Goal: Transaction & Acquisition: Purchase product/service

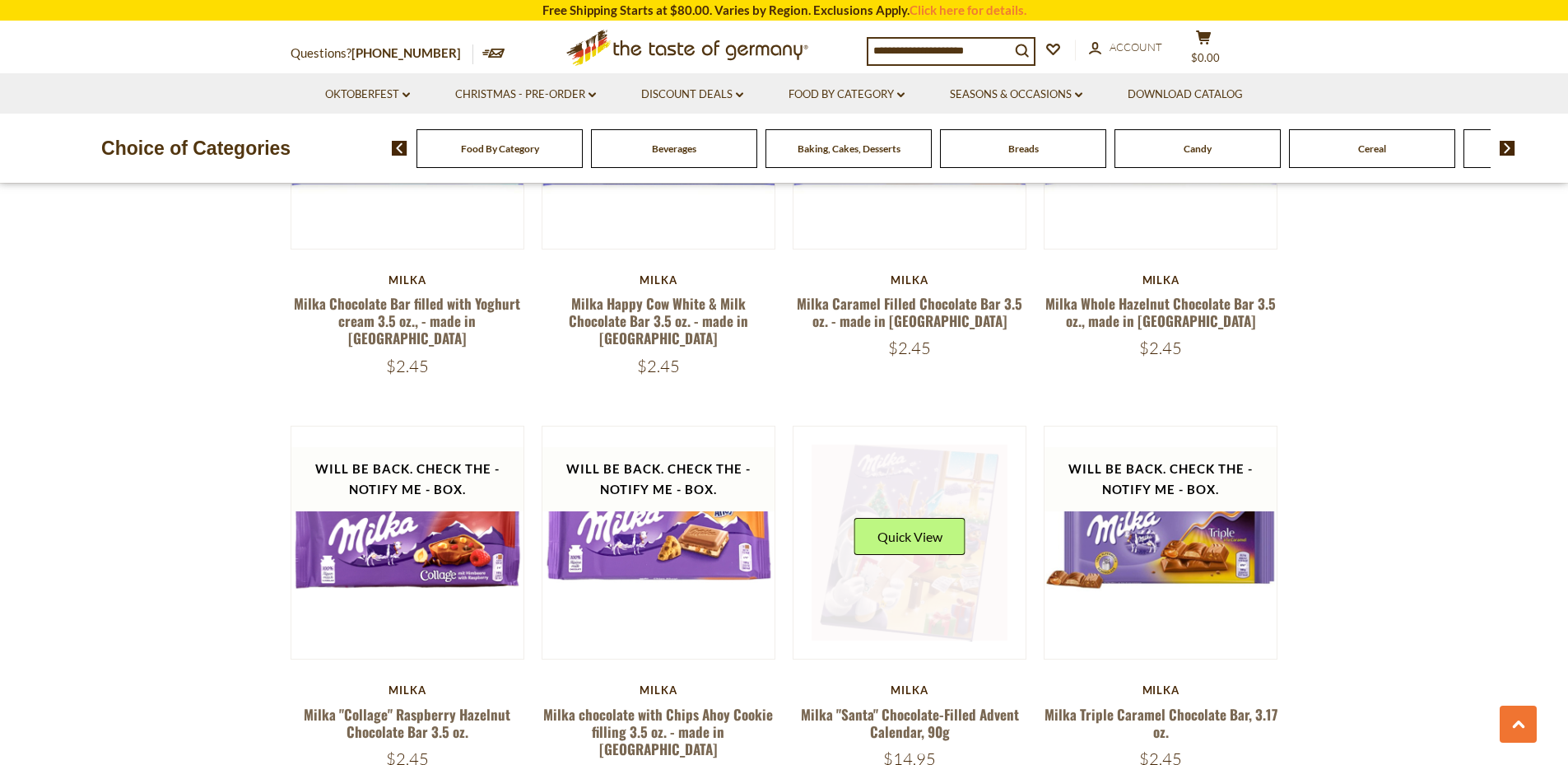
scroll to position [3211, 0]
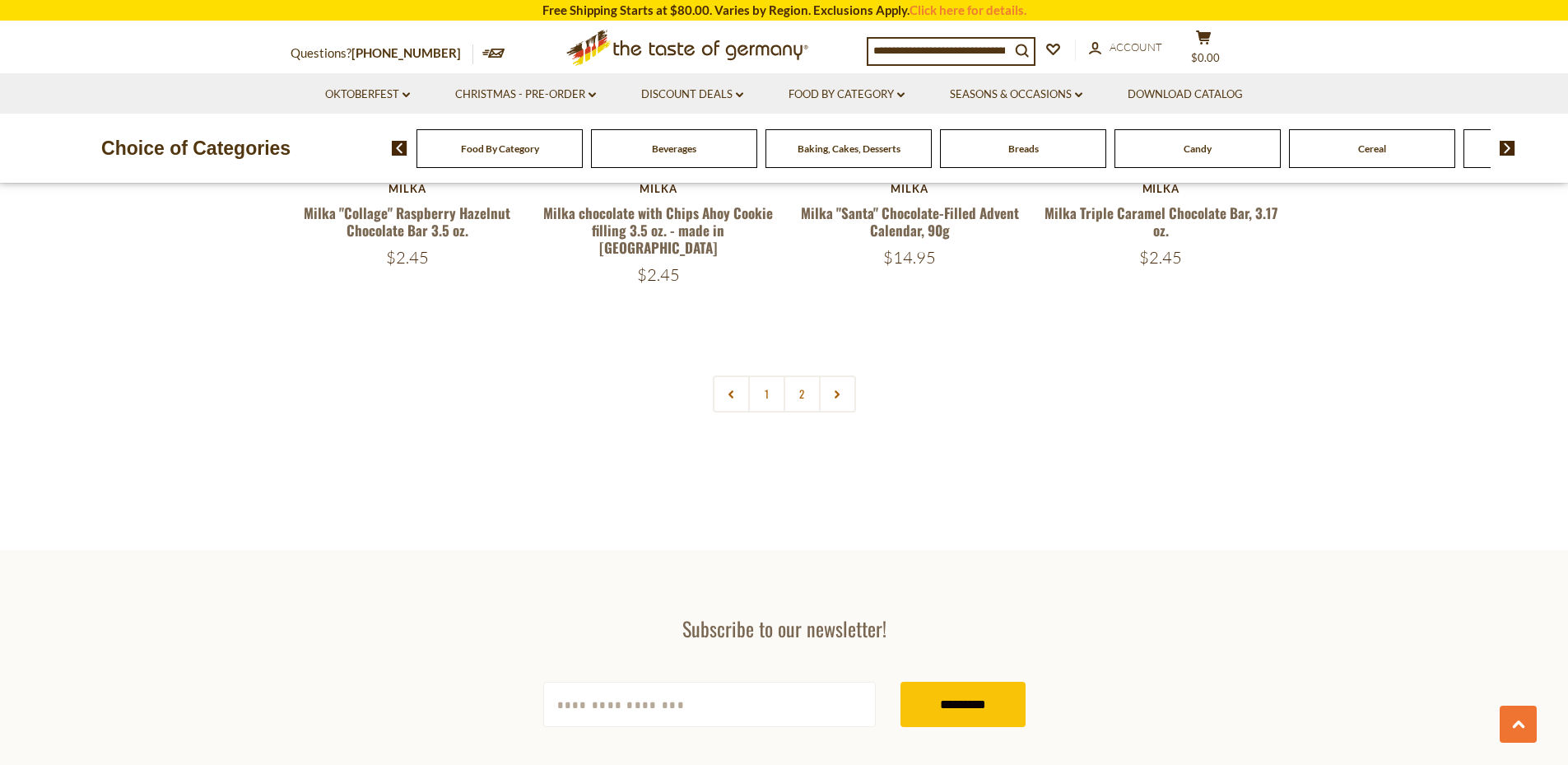
click at [802, 376] on link "2" at bounding box center [801, 394] width 37 height 37
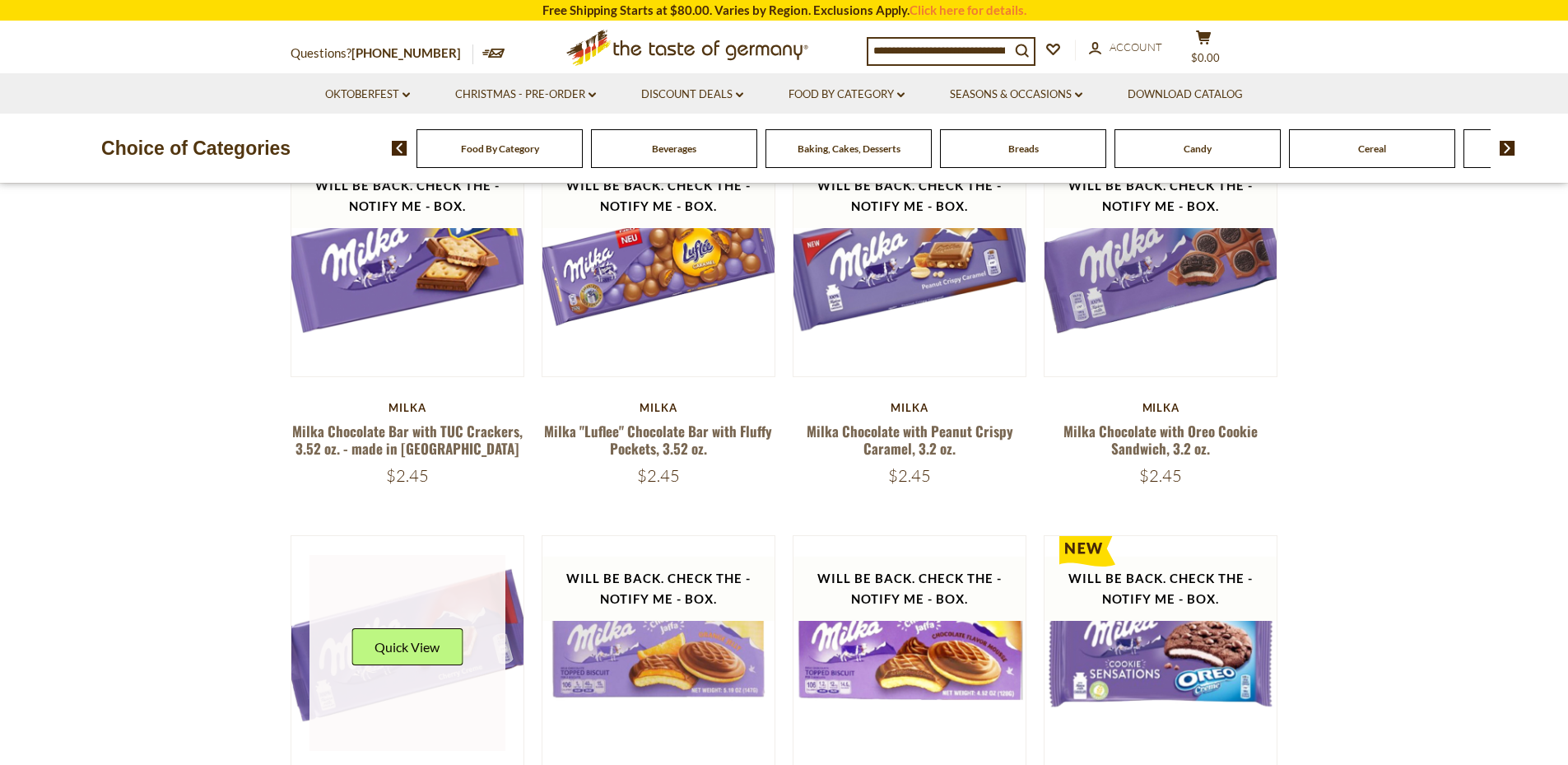
scroll to position [423, 0]
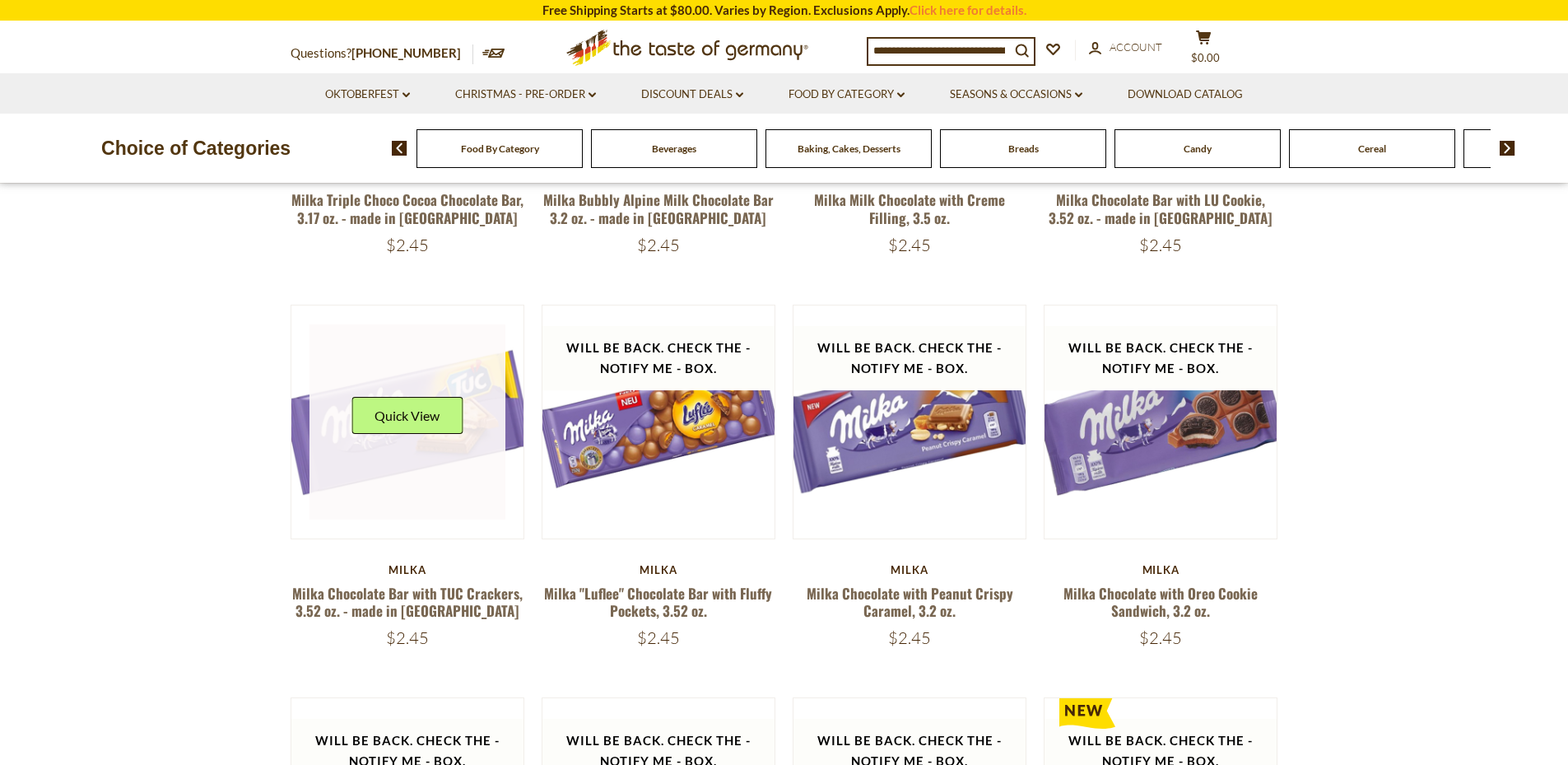
click at [452, 516] on link at bounding box center [407, 422] width 196 height 196
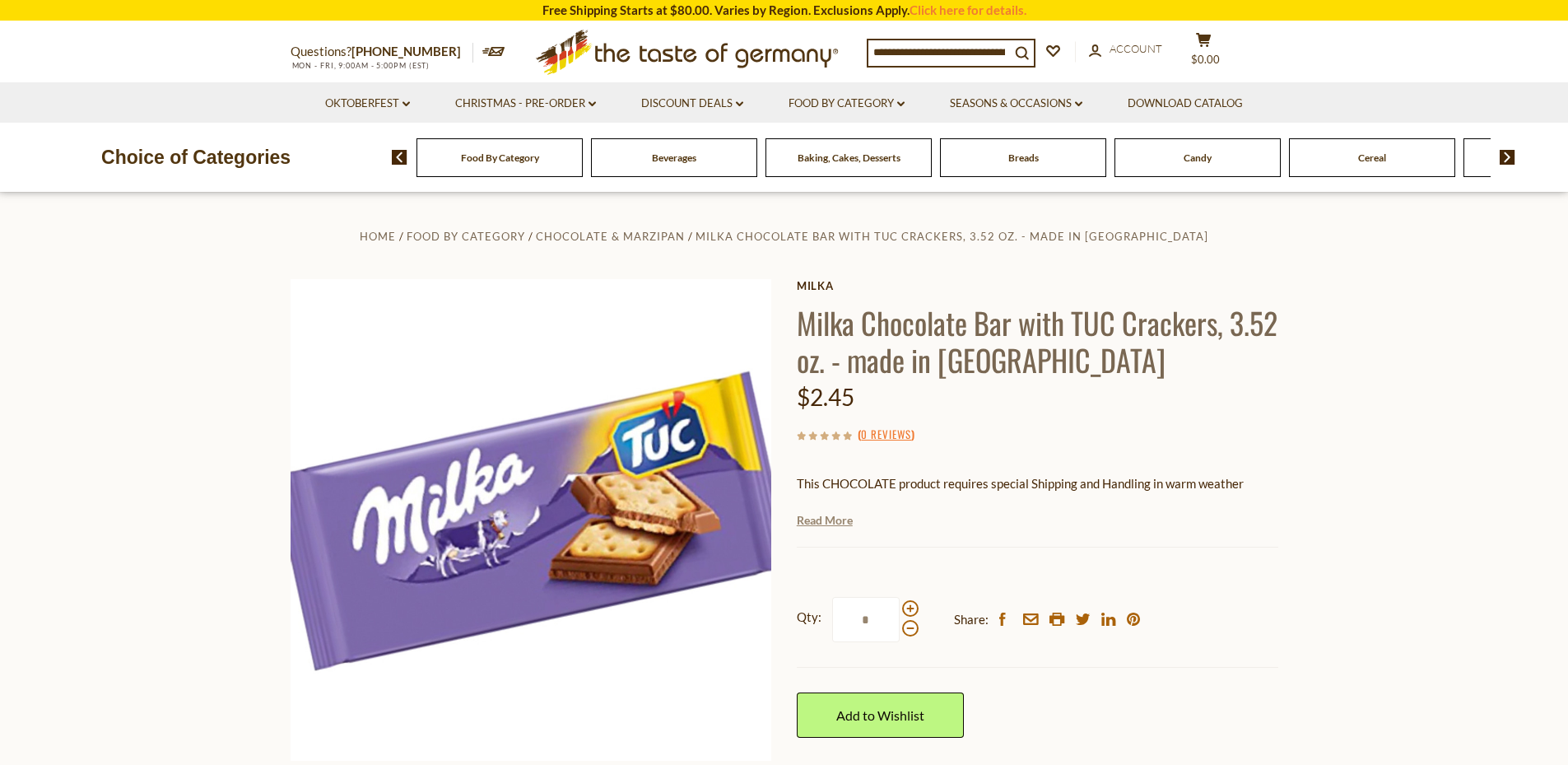
click at [836, 523] on link "Read More" at bounding box center [825, 520] width 56 height 16
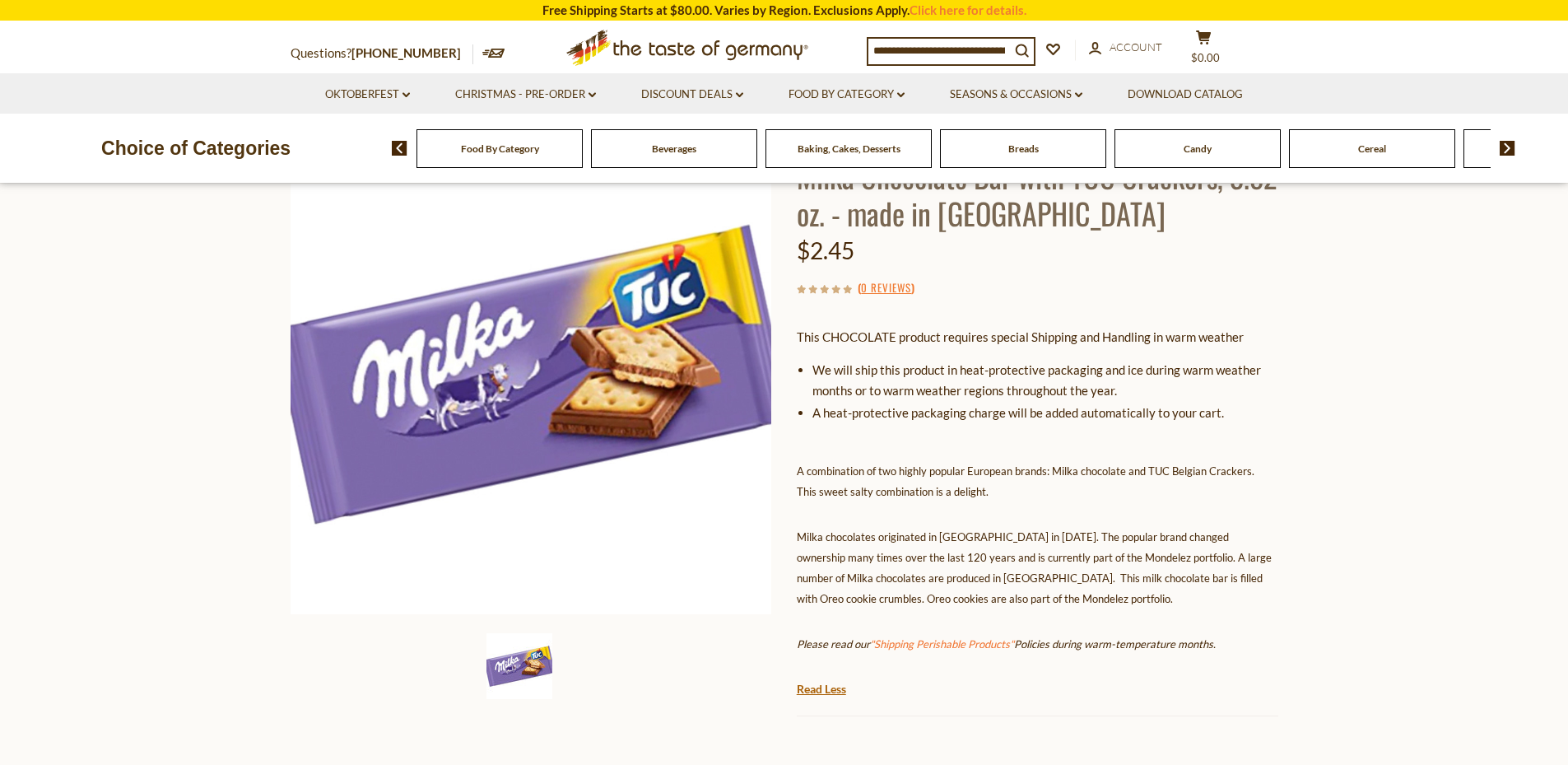
scroll to position [329, 0]
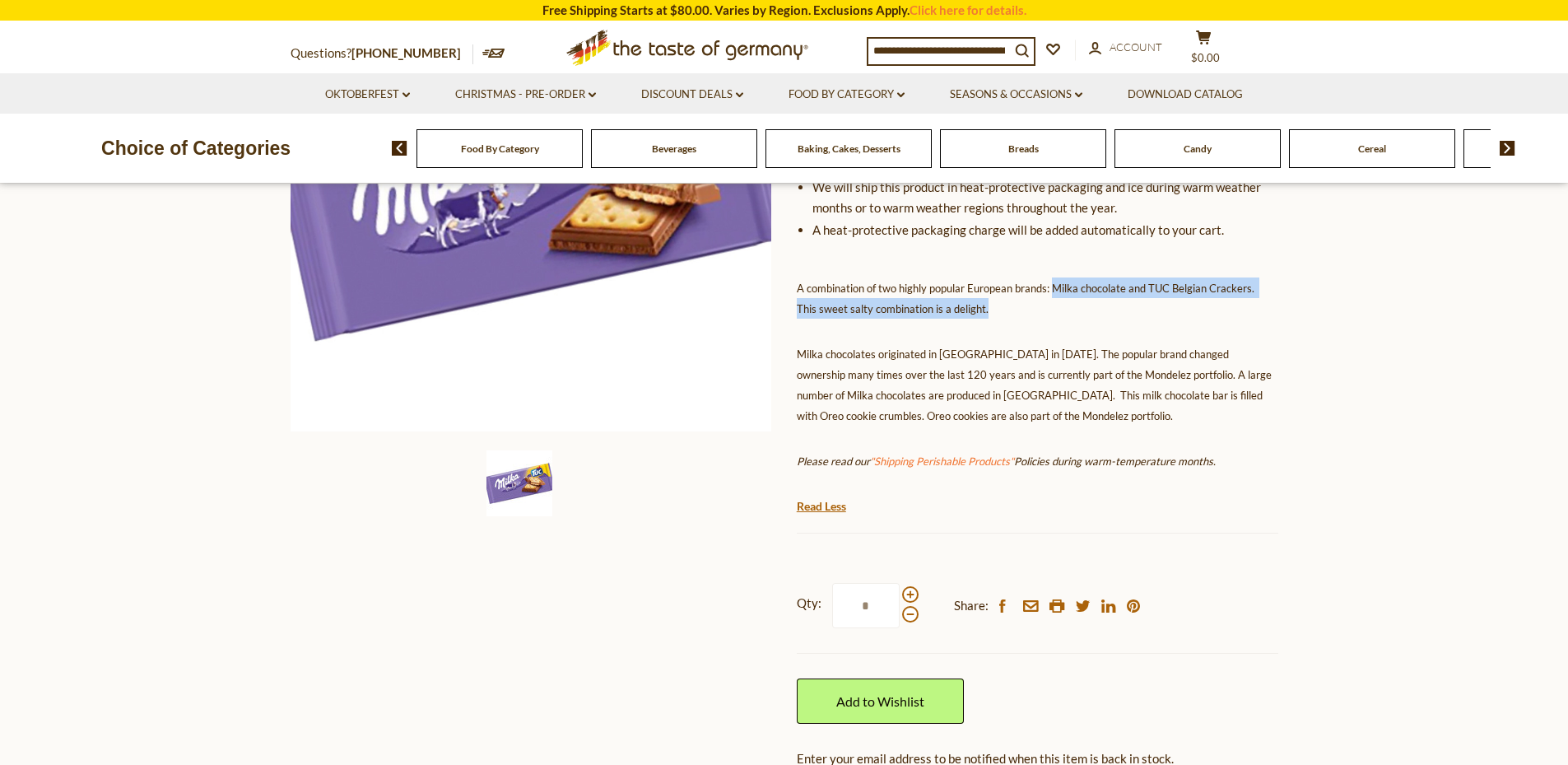
drag, startPoint x: 1056, startPoint y: 284, endPoint x: 1100, endPoint y: 310, distance: 51.1
click at [1100, 310] on p "A combination of two highly popular European brands: Milka chocolate and TUC Be…" at bounding box center [1037, 298] width 481 height 42
copy span "Milka chocolate and TUC Belgian Crackers. This sweet salty combination is a del…"
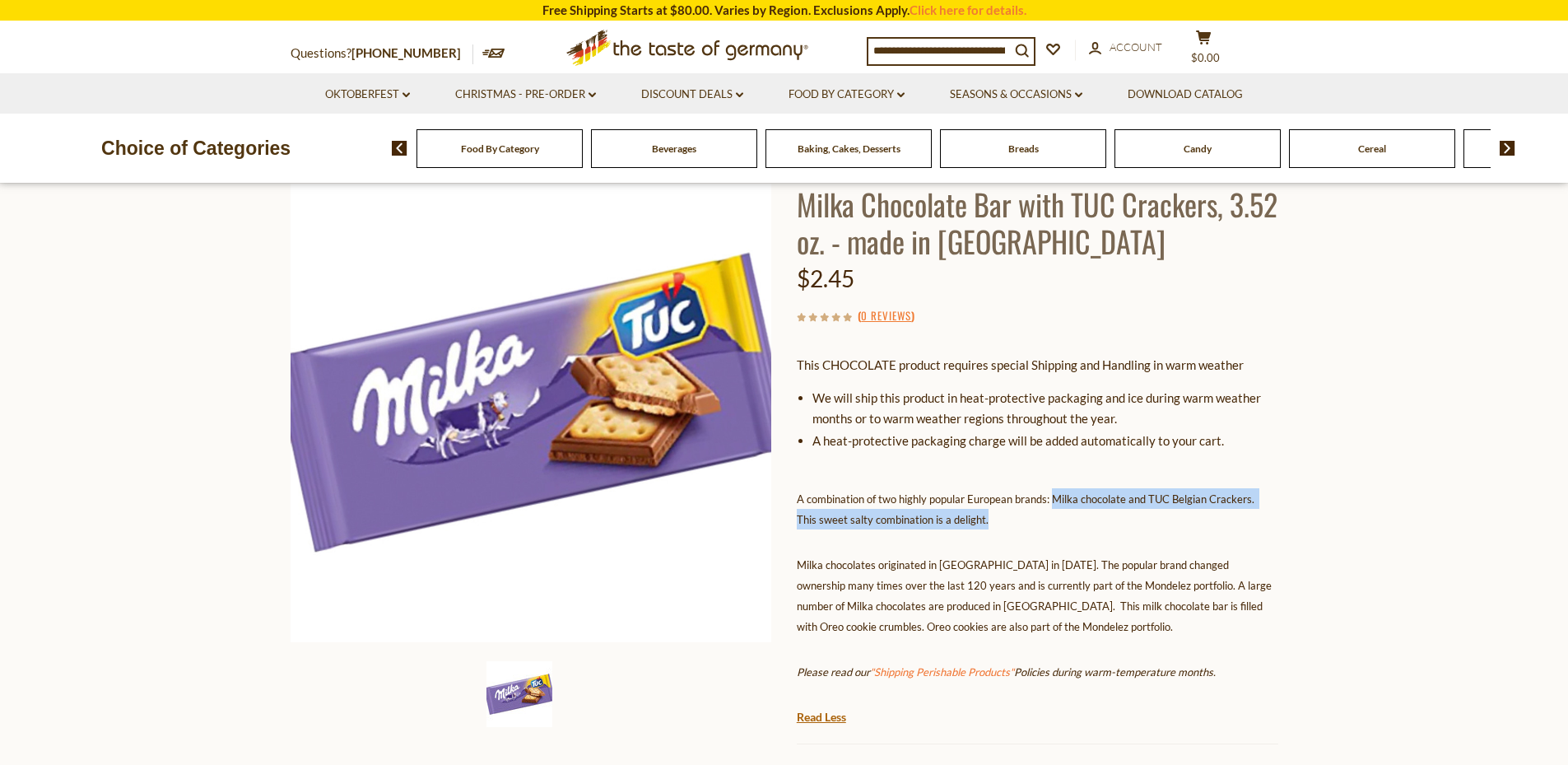
scroll to position [0, 0]
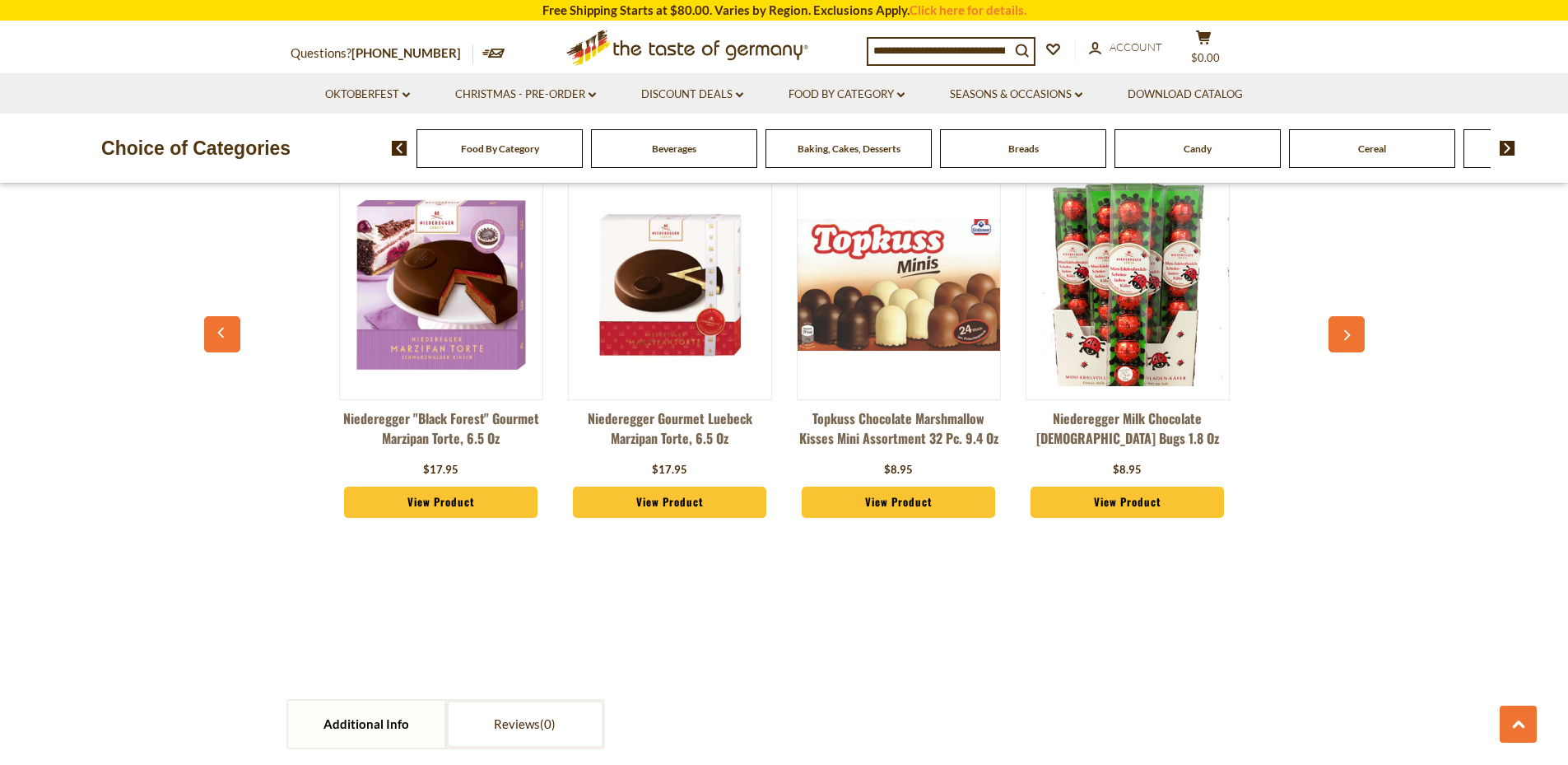
scroll to position [1317, 0]
